Goal: Task Accomplishment & Management: Manage account settings

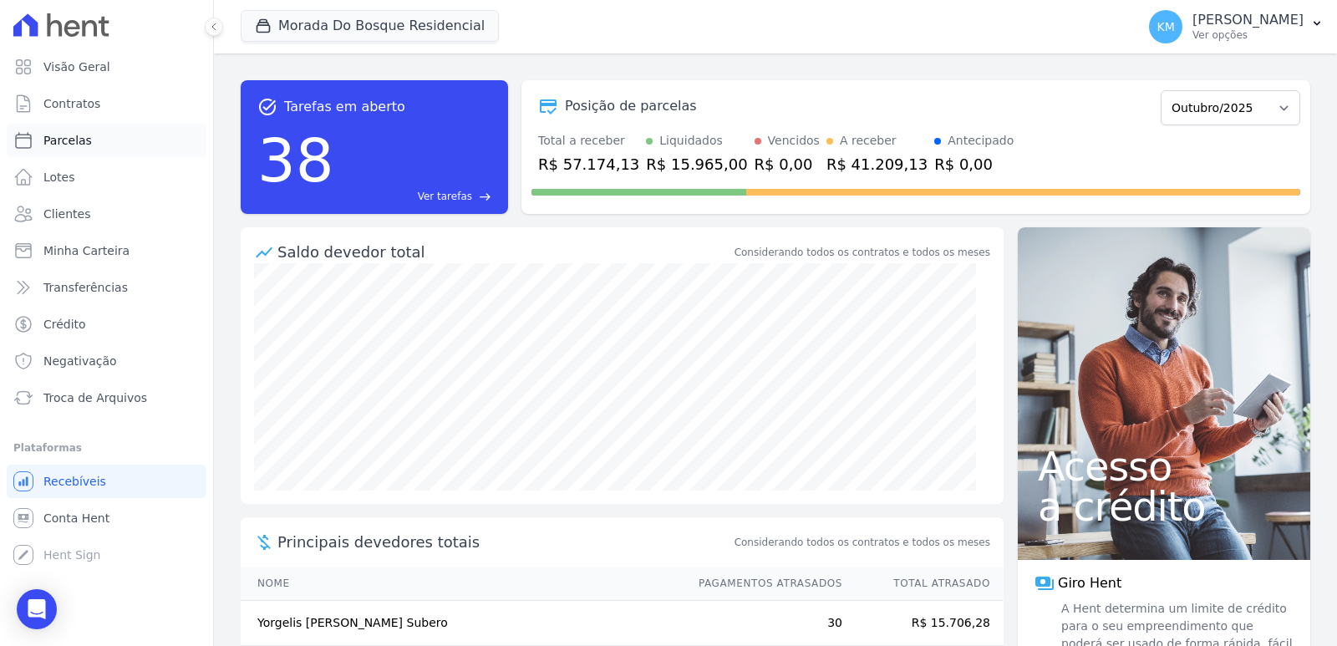
click at [70, 155] on link "Parcelas" at bounding box center [107, 140] width 200 height 33
select select
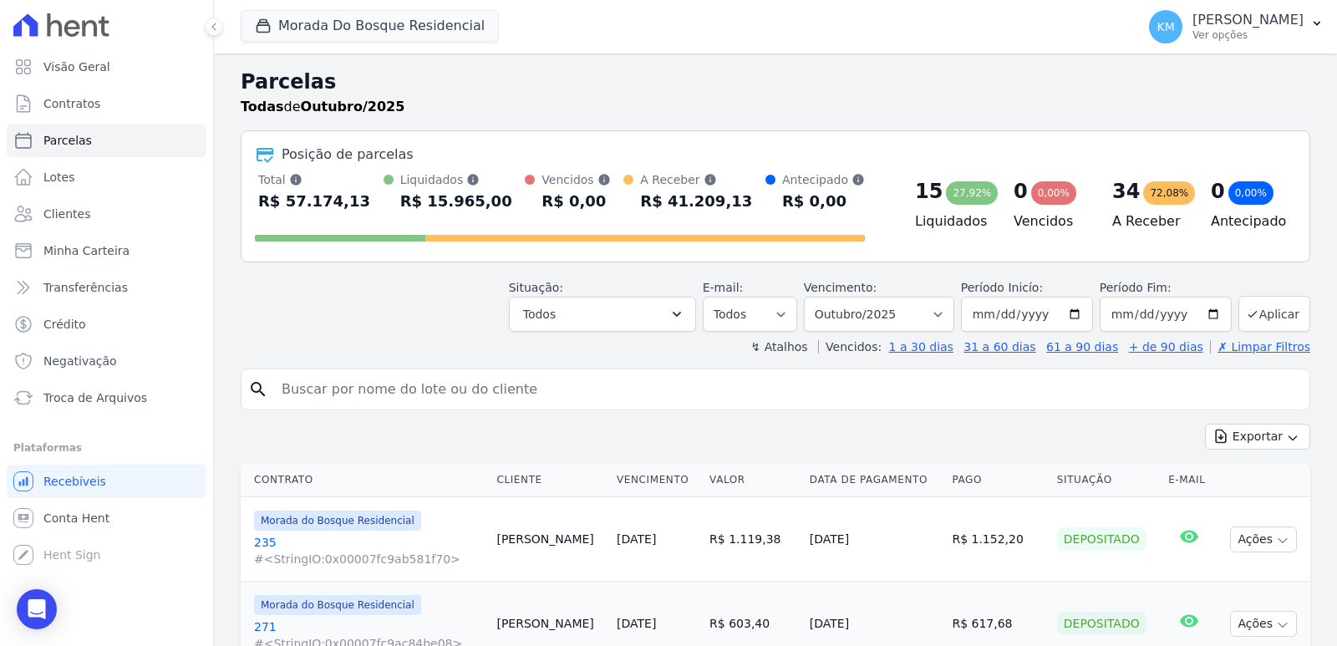
click at [477, 396] on input "search" at bounding box center [787, 389] width 1031 height 33
type input "milene r"
select select
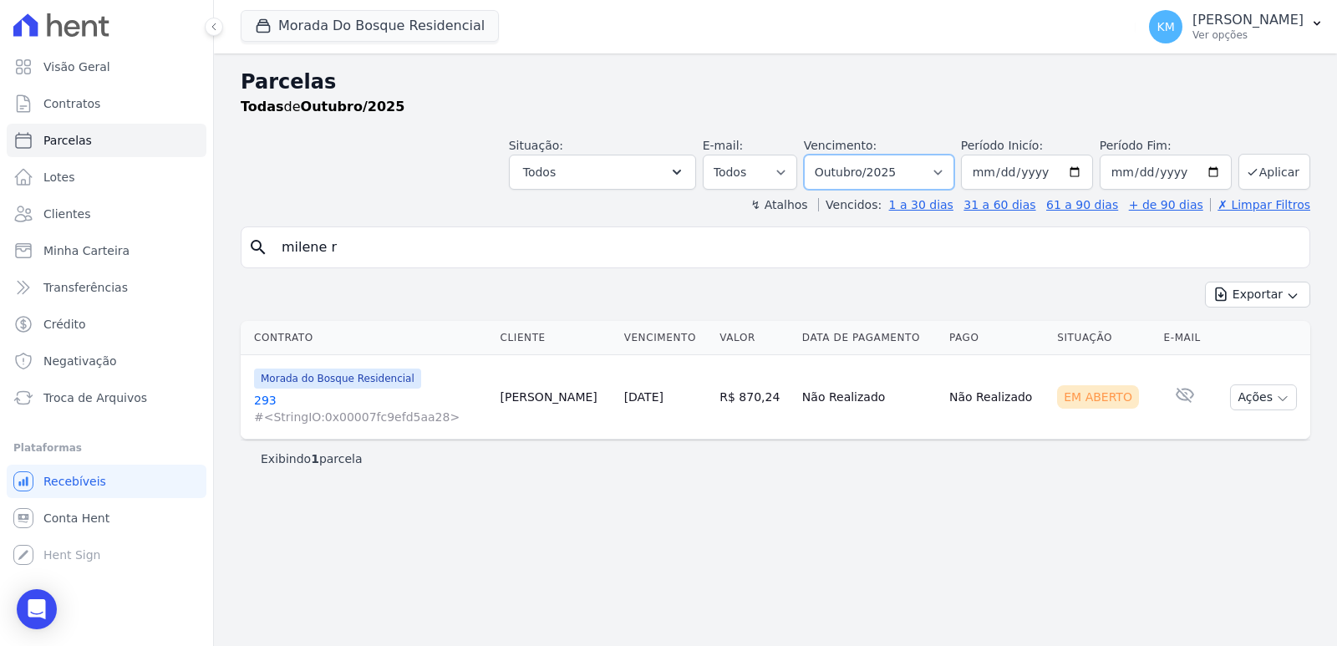
click at [900, 165] on select "Filtrar por período ──────── Todos os meses Janeiro/2024 Fevereiro/2024 Março/2…" at bounding box center [879, 172] width 150 height 35
select select "09/2025"
click at [827, 155] on select "Filtrar por período ──────── Todos os meses Janeiro/2024 Fevereiro/2024 Março/2…" at bounding box center [879, 172] width 150 height 35
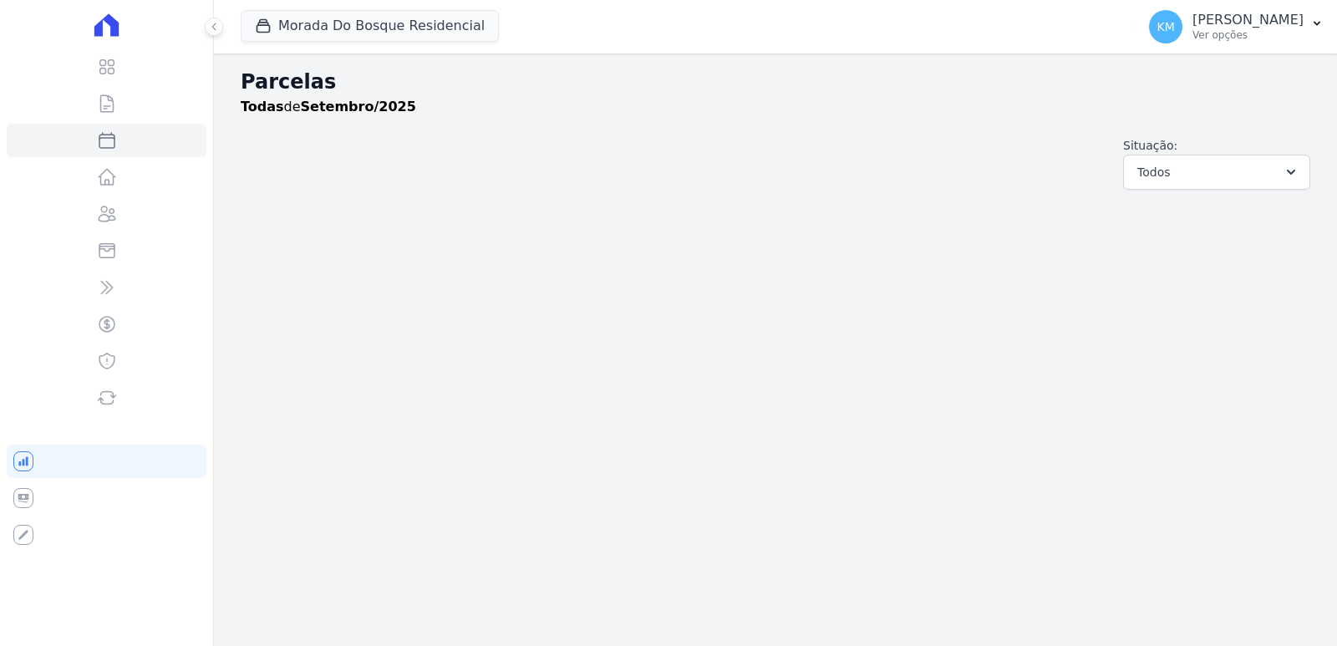
select select
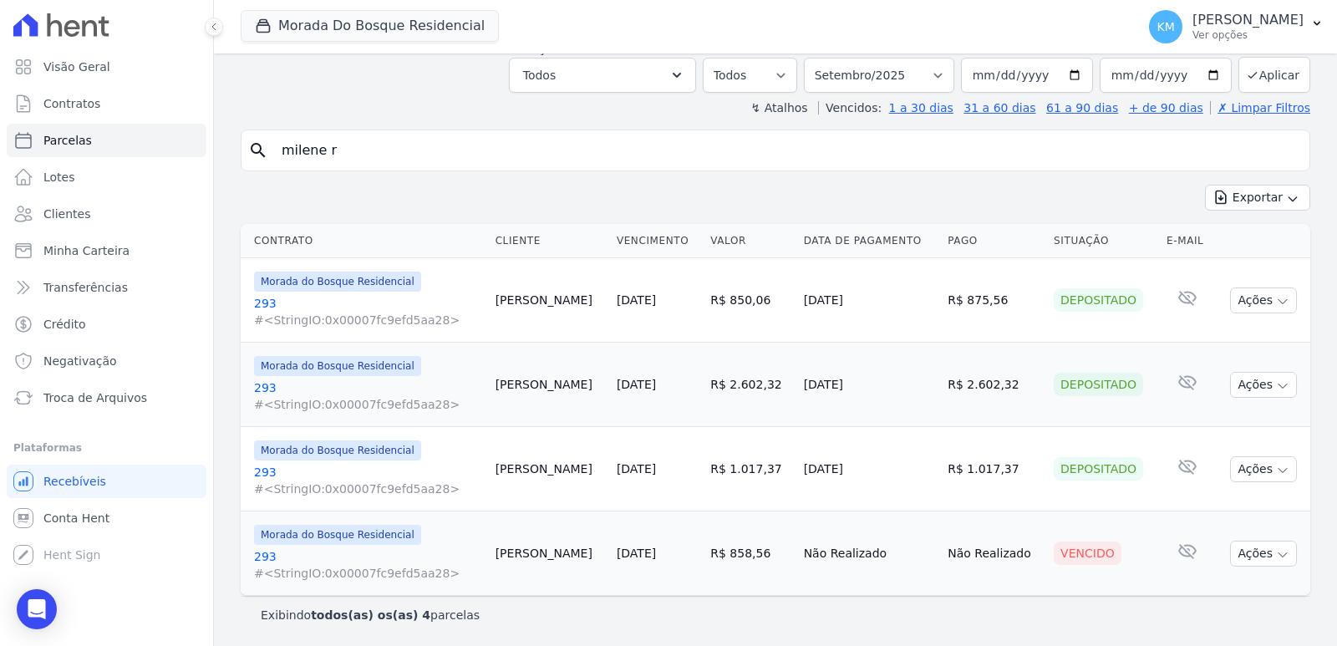
scroll to position [98, 0]
drag, startPoint x: 1270, startPoint y: 602, endPoint x: 1264, endPoint y: 578, distance: 24.1
click at [1270, 602] on div "Exibindo todos(as) os(as) 4 parcelas" at bounding box center [776, 614] width 1070 height 38
click at [1260, 551] on button "Ações" at bounding box center [1263, 553] width 67 height 26
click at [1209, 588] on link "Ver boleto" at bounding box center [1257, 591] width 160 height 31
